Goal: Information Seeking & Learning: Find specific fact

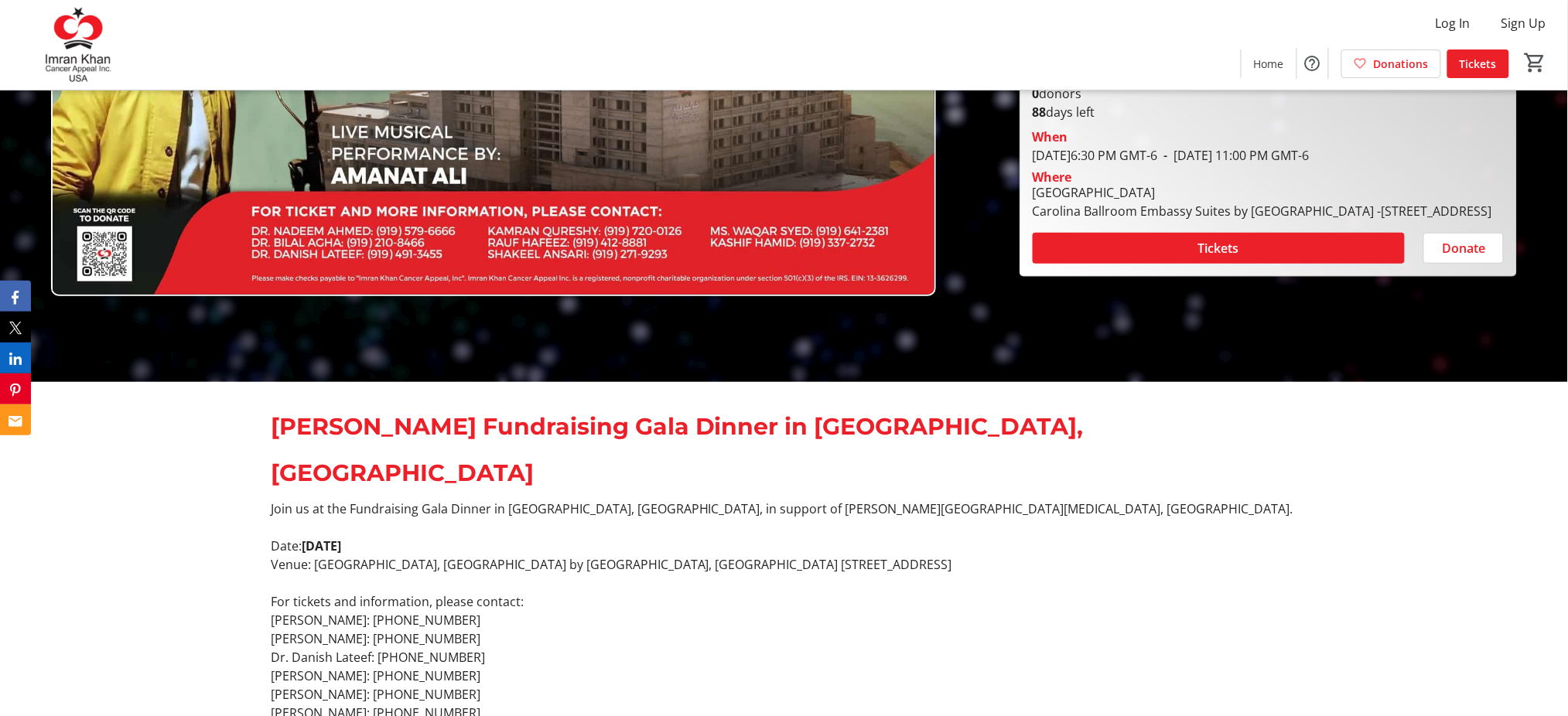
scroll to position [515, 0]
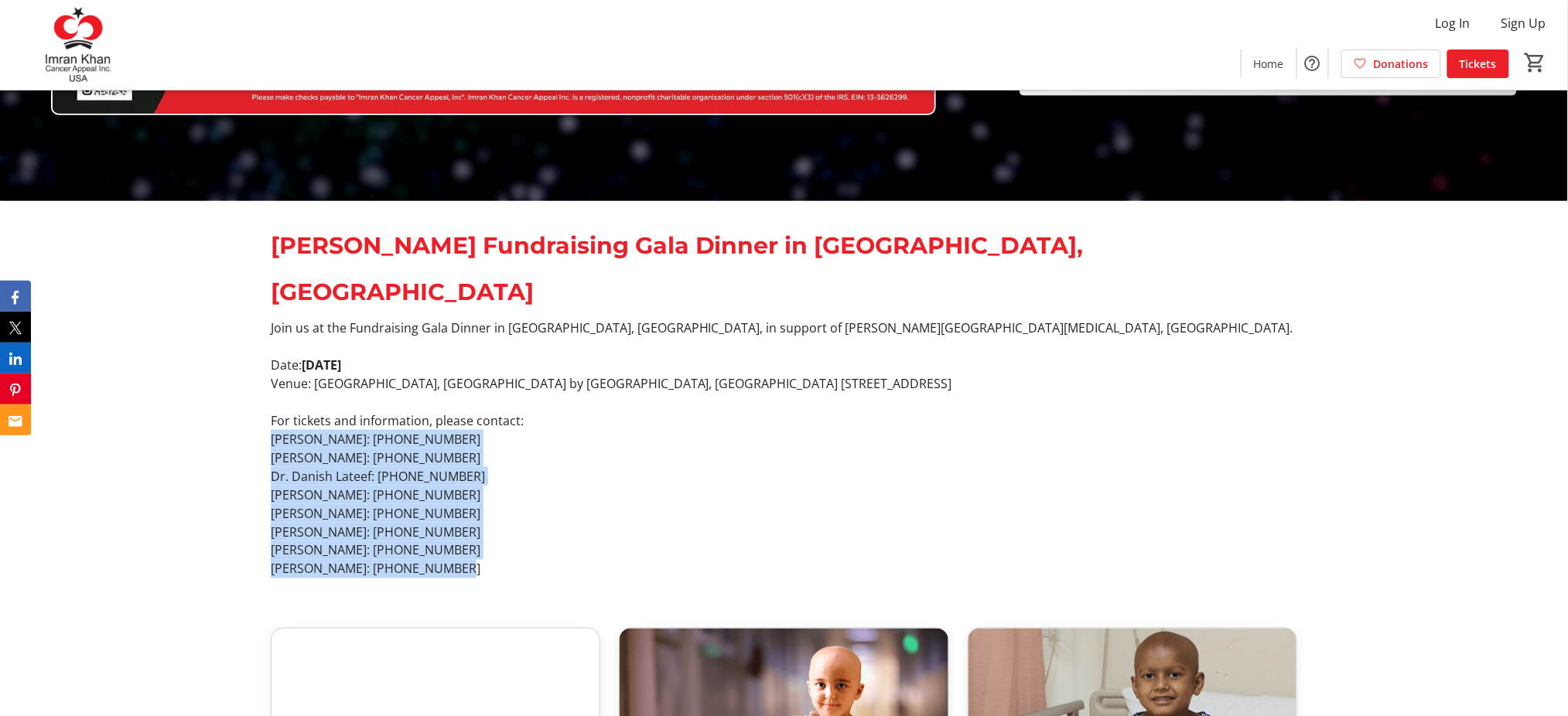
drag, startPoint x: 456, startPoint y: 518, endPoint x: 269, endPoint y: 385, distance: 229.5
click at [269, 385] on div "Join us at the Fundraising Gala Dinner in [GEOGRAPHIC_DATA], [GEOGRAPHIC_DATA],…" at bounding box center [783, 449] width 1045 height 260
copy div "[PERSON_NAME]: [PHONE_NUMBER] [PERSON_NAME]: [PHONE_NUMBER] Dr. Danish Lateef: …"
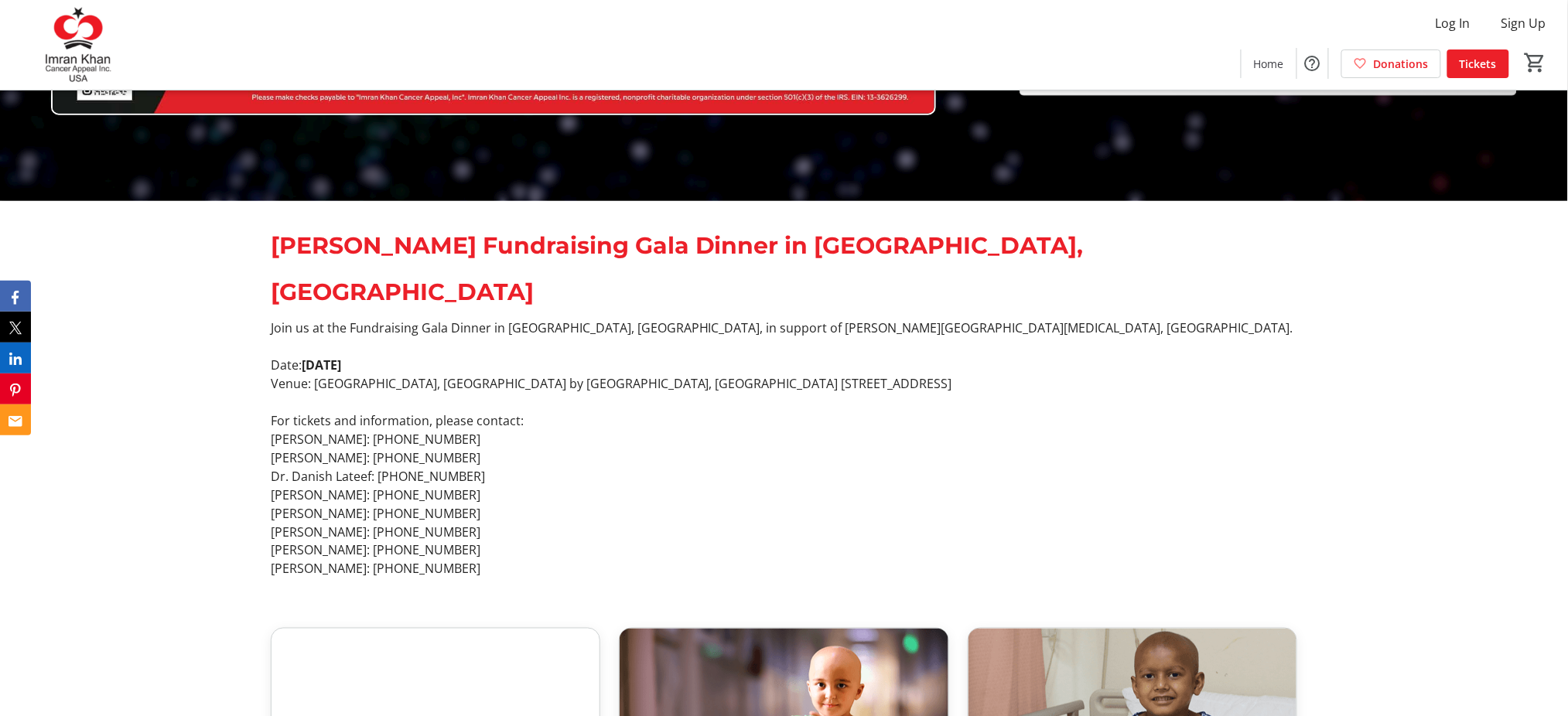
click at [533, 375] on p "Venue: [GEOGRAPHIC_DATA], [GEOGRAPHIC_DATA] by [GEOGRAPHIC_DATA], [GEOGRAPHIC_D…" at bounding box center [783, 384] width 1026 height 19
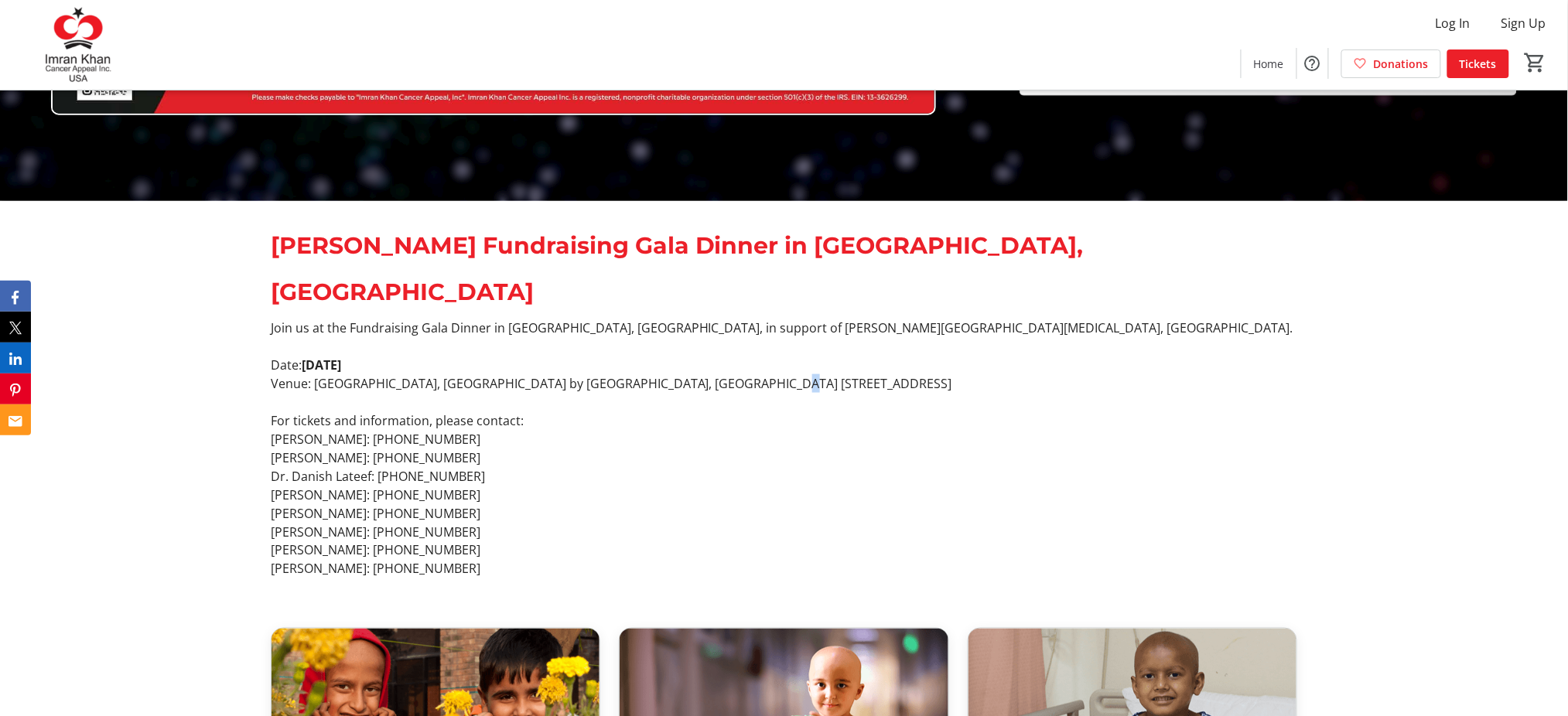
click at [745, 375] on p "Venue: [GEOGRAPHIC_DATA], [GEOGRAPHIC_DATA] by [GEOGRAPHIC_DATA], [GEOGRAPHIC_D…" at bounding box center [783, 384] width 1026 height 19
drag, startPoint x: 1010, startPoint y: 333, endPoint x: 315, endPoint y: 339, distance: 695.0
click at [313, 375] on p "Venue: [GEOGRAPHIC_DATA], [GEOGRAPHIC_DATA] by [GEOGRAPHIC_DATA], [GEOGRAPHIC_D…" at bounding box center [783, 384] width 1026 height 19
copy p "Carolina Ballroom, Embassy Suites by [GEOGRAPHIC_DATA], [GEOGRAPHIC_DATA] [STRE…"
drag, startPoint x: 470, startPoint y: 317, endPoint x: 318, endPoint y: 321, distance: 152.1
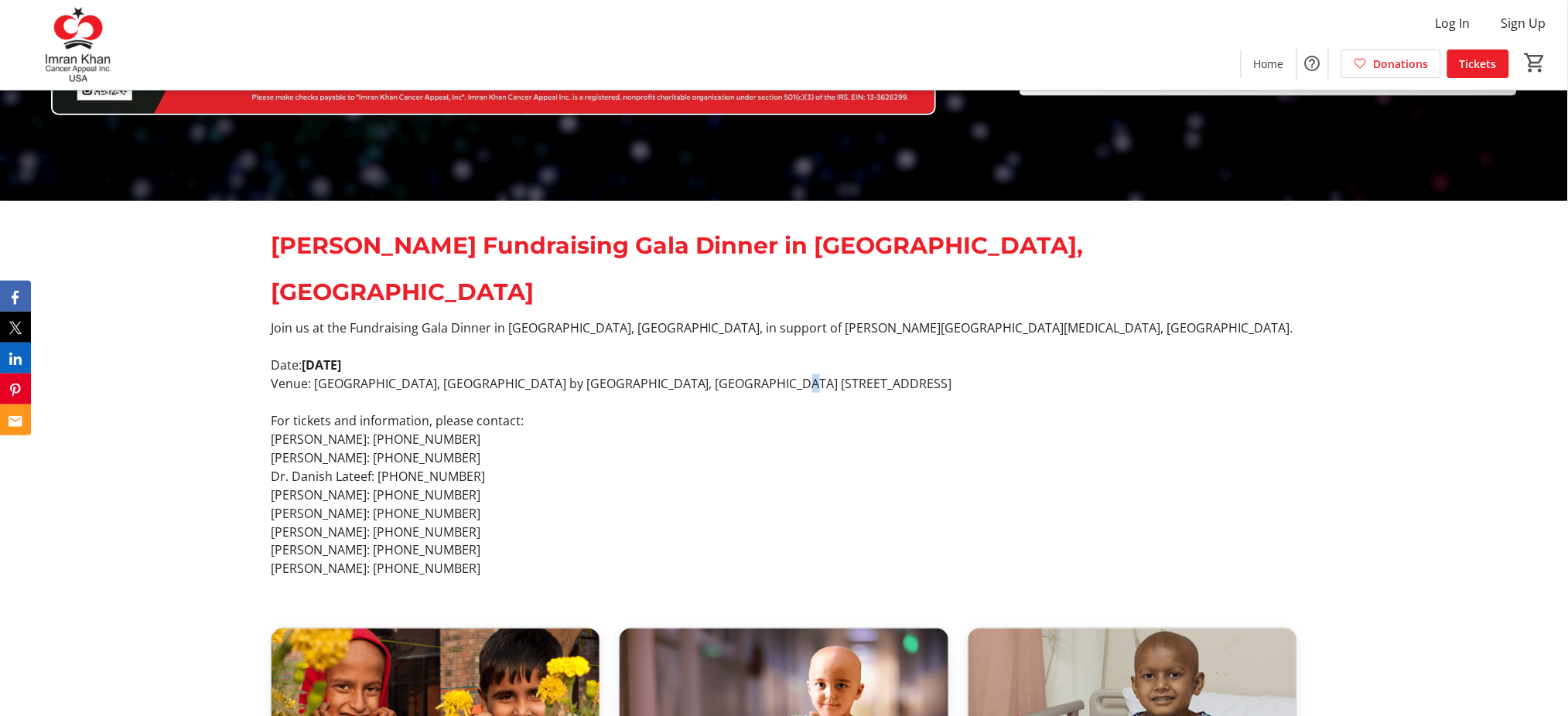
click at [305, 356] on p "Date: [DATE]" at bounding box center [783, 365] width 1026 height 19
copy strong "[DATE]"
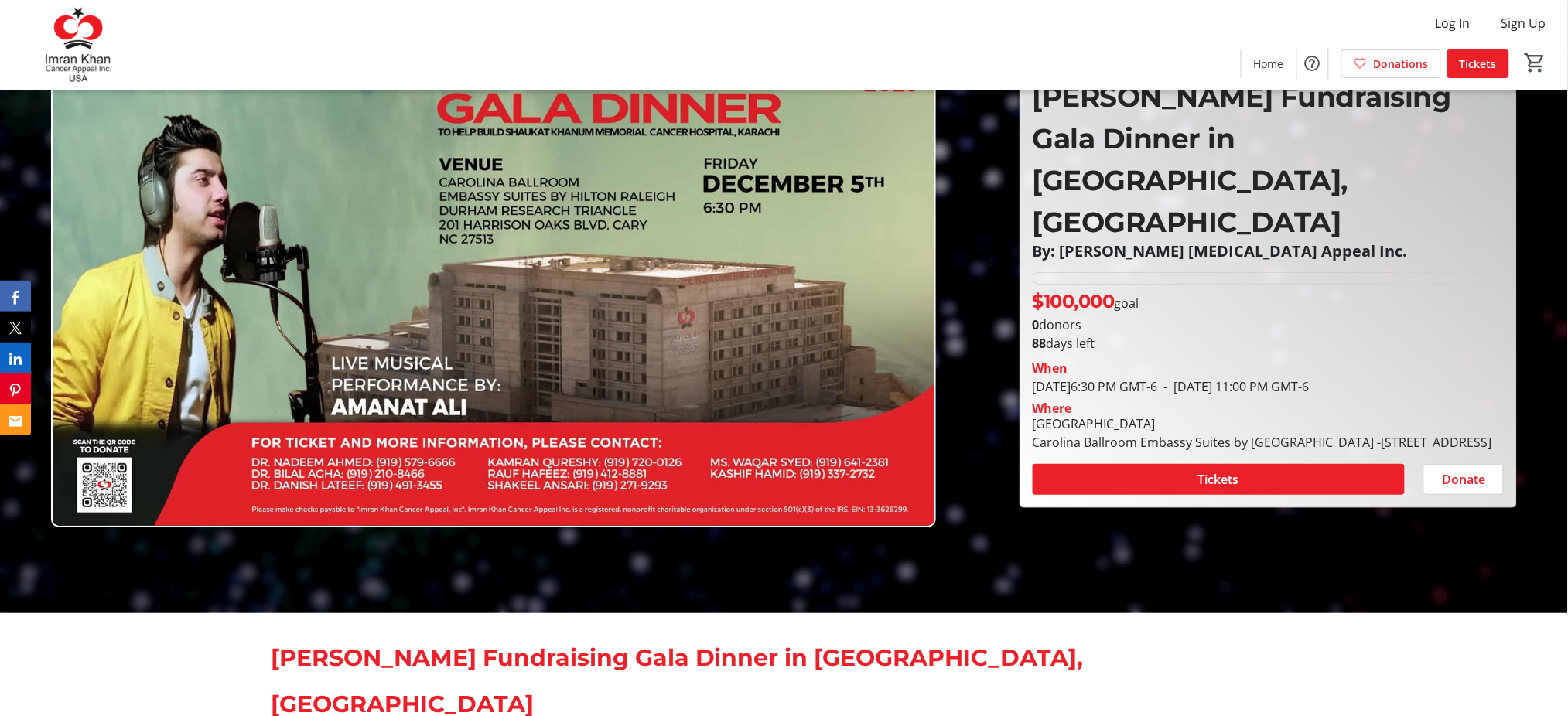
scroll to position [0, 0]
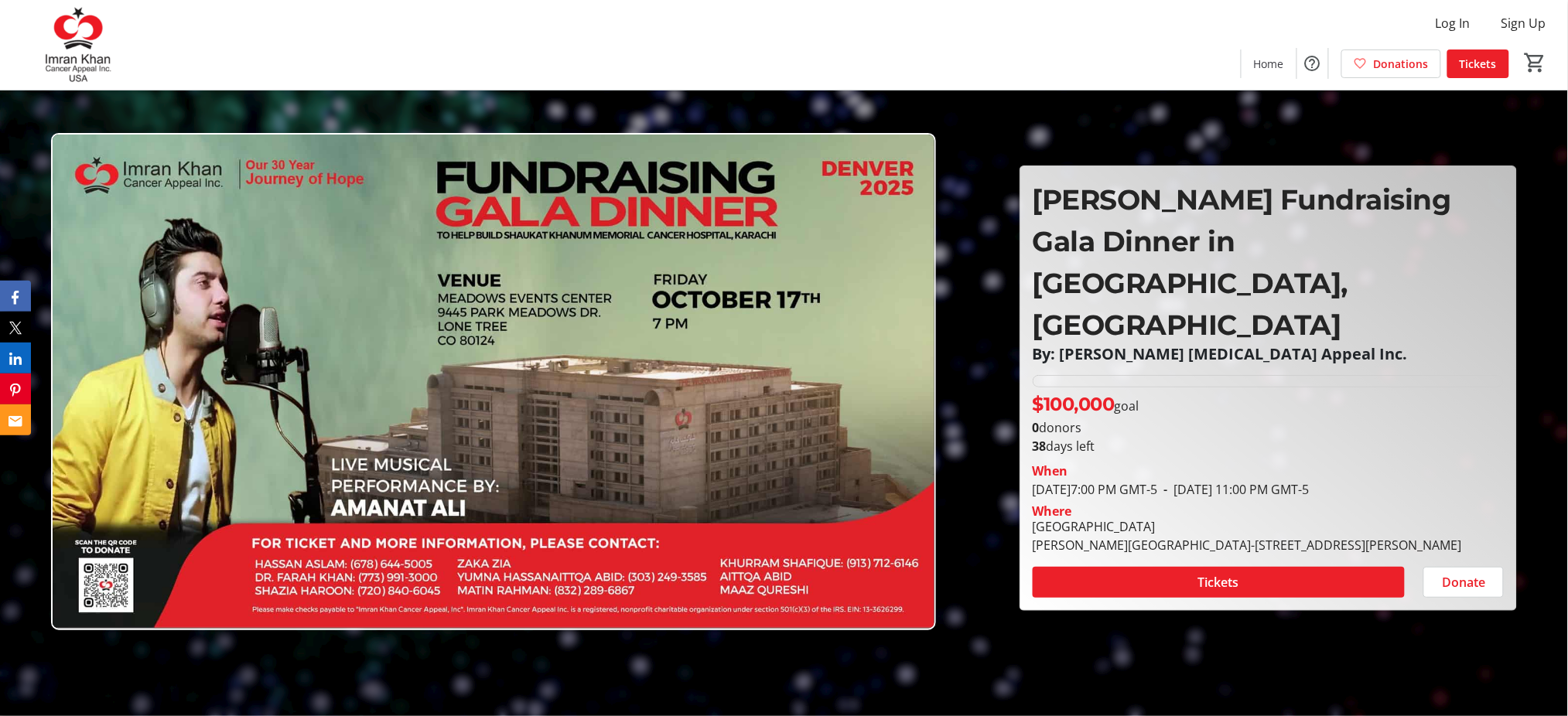
click at [1015, 605] on div at bounding box center [784, 358] width 1568 height 716
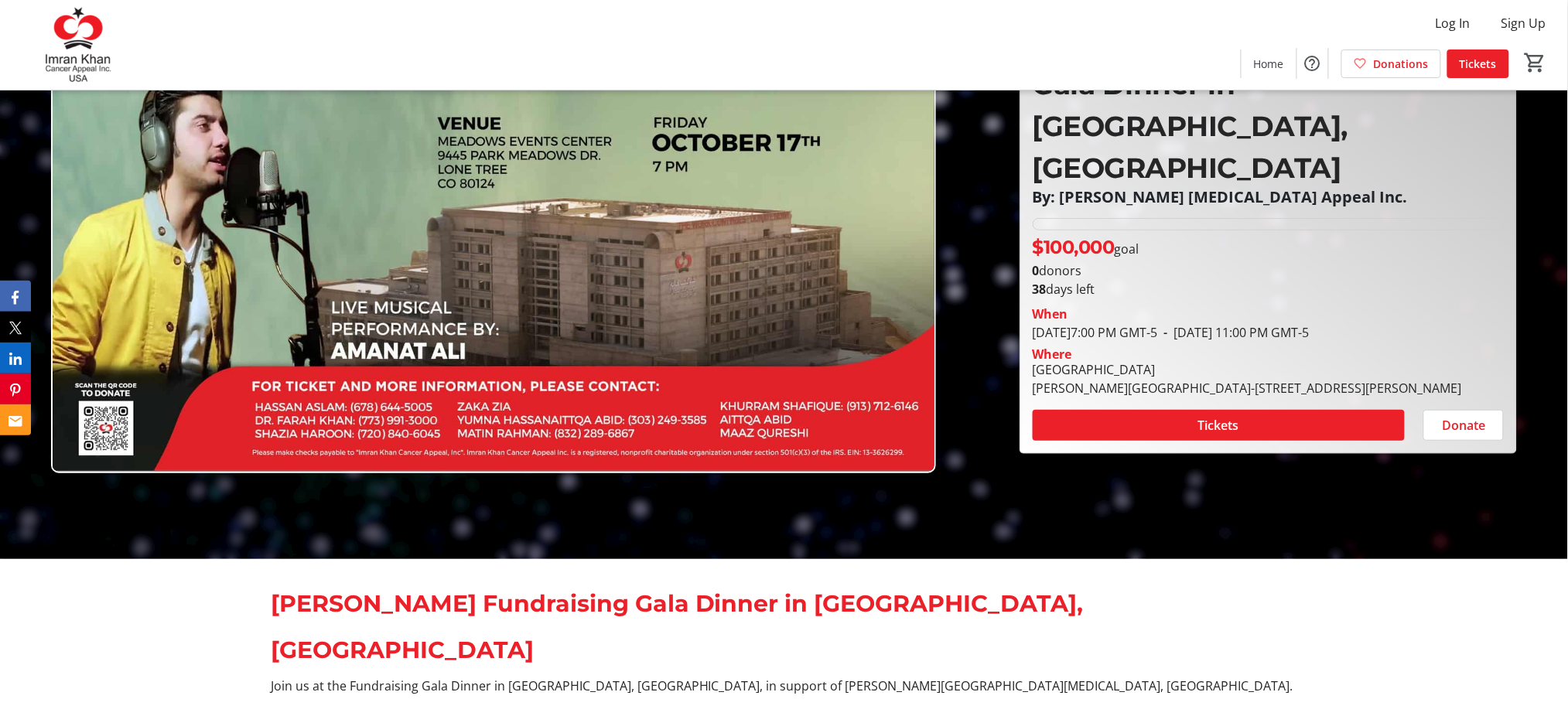
scroll to position [515, 0]
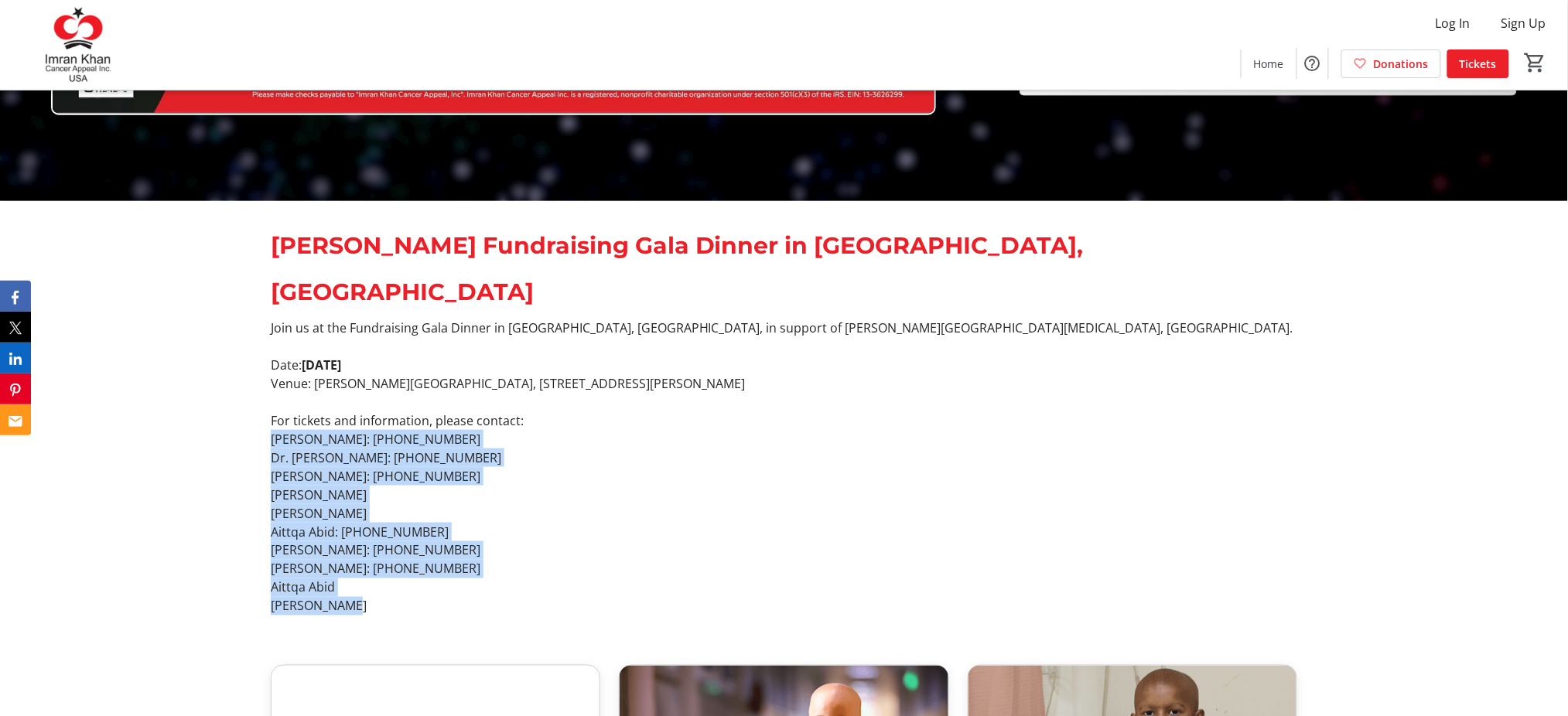
drag, startPoint x: 369, startPoint y: 556, endPoint x: 253, endPoint y: 396, distance: 197.6
click at [253, 396] on div "Shaukat Khanum Fundraising Gala Dinner in Denver, USA Join us at the Fundraisin…" at bounding box center [784, 417] width 1568 height 433
copy div "Hassan Aslam: (678) 644-5005 Dr. Farah Khan: (773) 991-3000 Shazia Haroon: (720…"
drag, startPoint x: 739, startPoint y: 342, endPoint x: 252, endPoint y: 321, distance: 487.5
click at [252, 321] on div "Shaukat Khanum Fundraising Gala Dinner in Denver, USA Join us at the Fundraisin…" at bounding box center [784, 417] width 1568 height 433
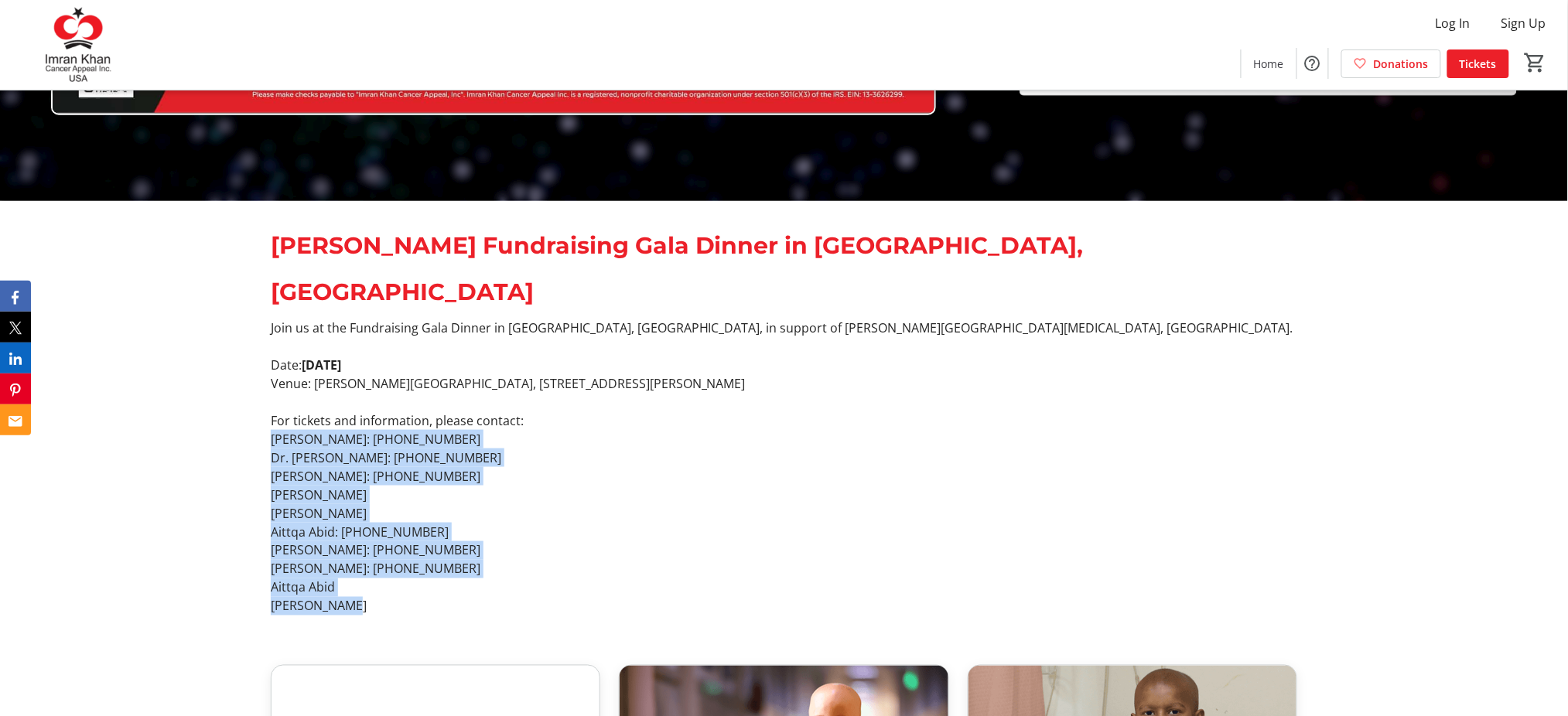
copy div "Date: Friday, October 17, 2025 Venue: Meadows Events Center, 9445 Park Meadows …"
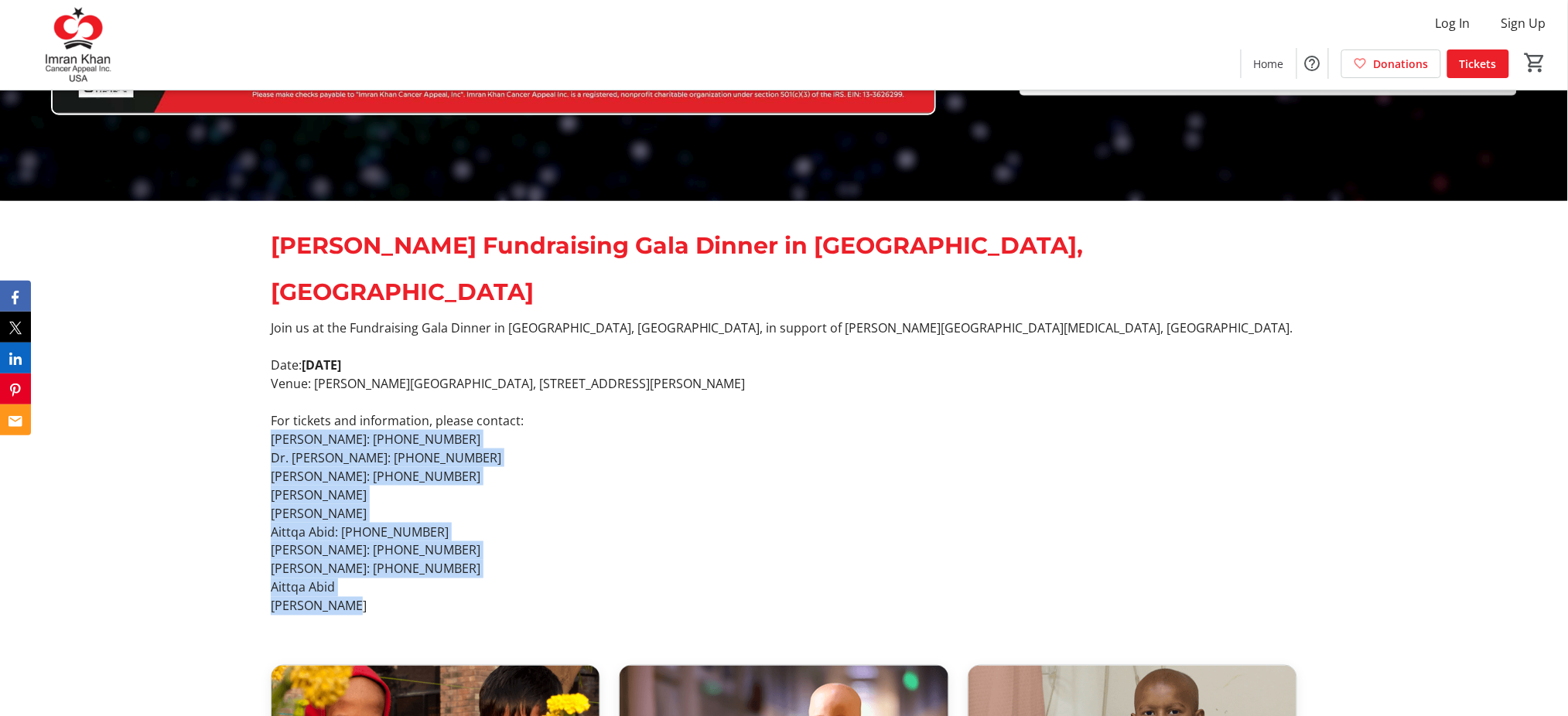
scroll to position [0, 0]
